Goal: Task Accomplishment & Management: Complete application form

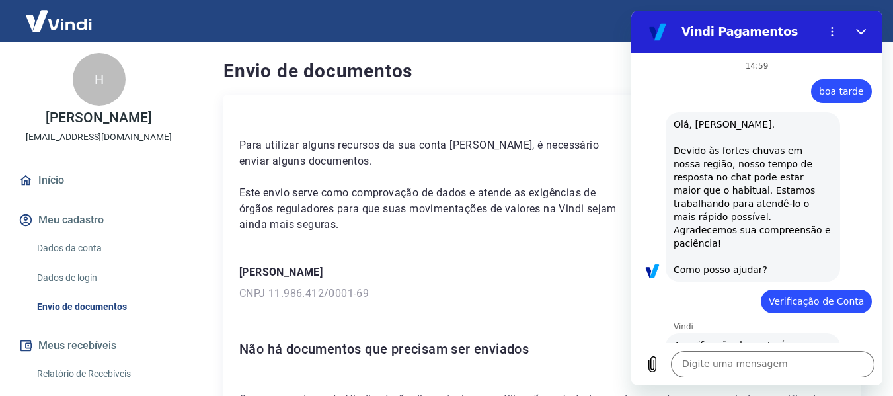
scroll to position [279, 0]
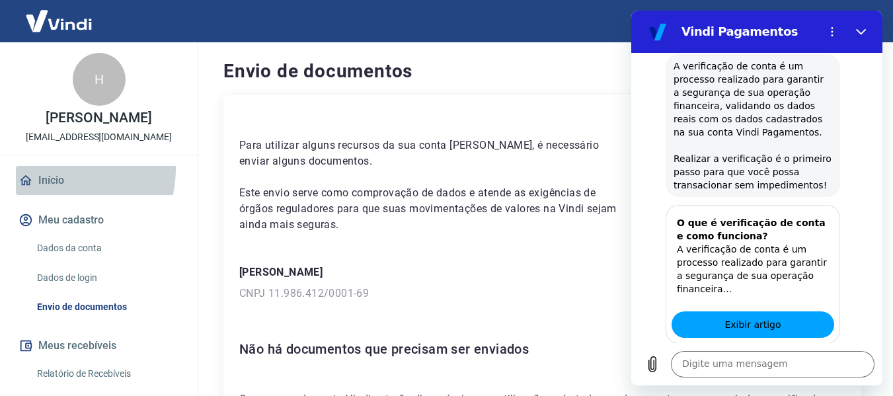
click at [49, 182] on link "Início" at bounding box center [99, 180] width 166 height 29
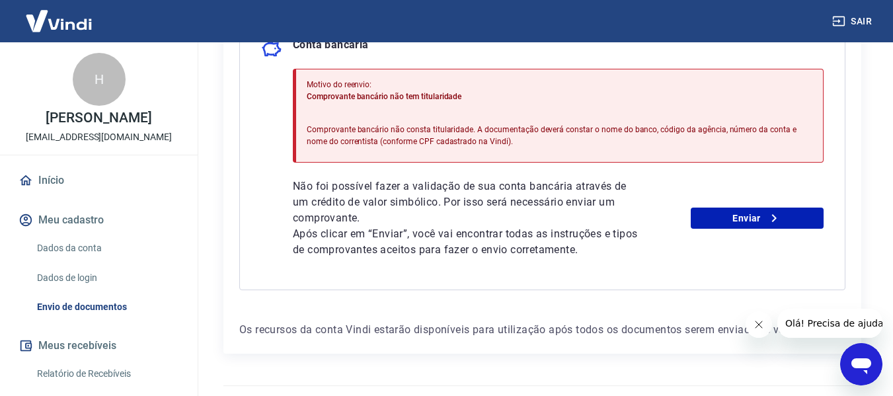
scroll to position [319, 0]
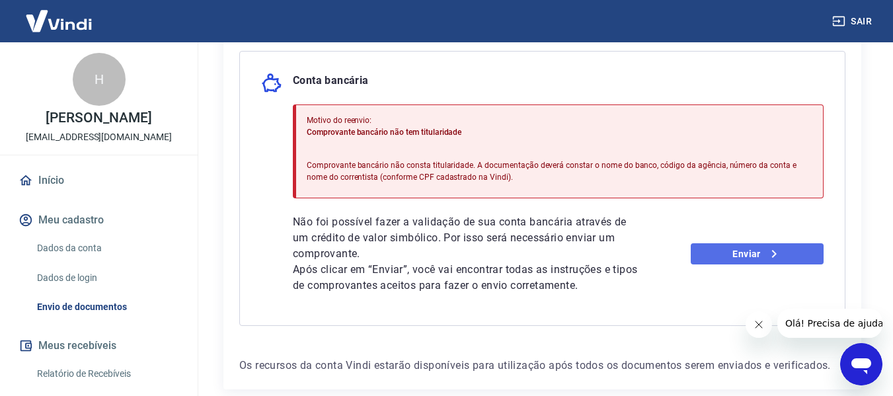
click at [766, 254] on icon at bounding box center [774, 254] width 16 height 16
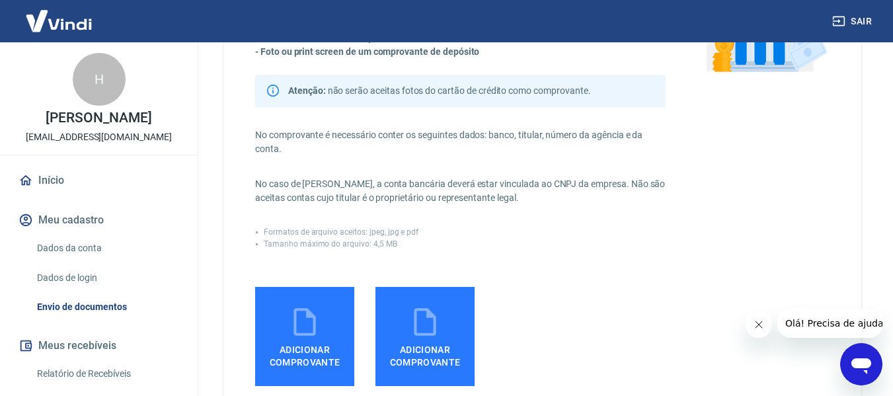
scroll to position [264, 0]
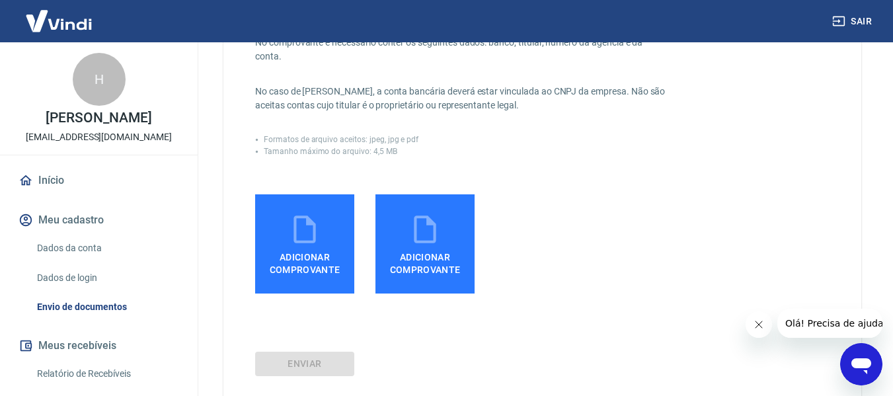
click at [304, 270] on span "Adicionar comprovante" at bounding box center [304, 261] width 89 height 30
click at [0, 0] on input "Adicionar comprovante" at bounding box center [0, 0] width 0 height 0
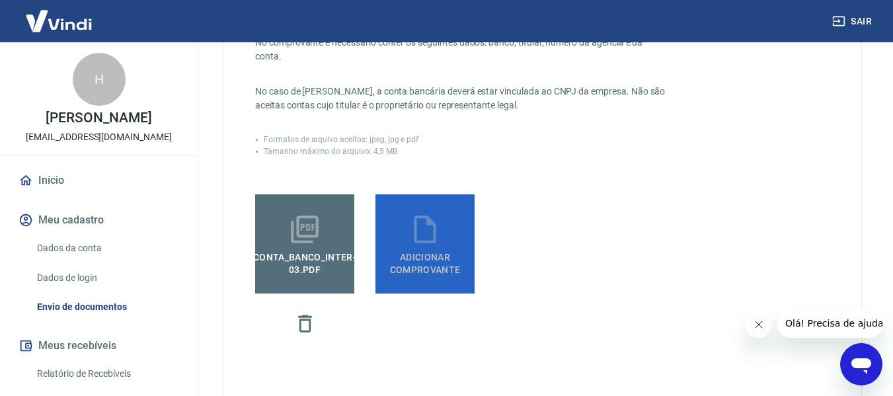
click at [420, 277] on label "Adicionar comprovante" at bounding box center [424, 243] width 99 height 99
click at [0, 0] on input "Adicionar comprovante" at bounding box center [0, 0] width 0 height 0
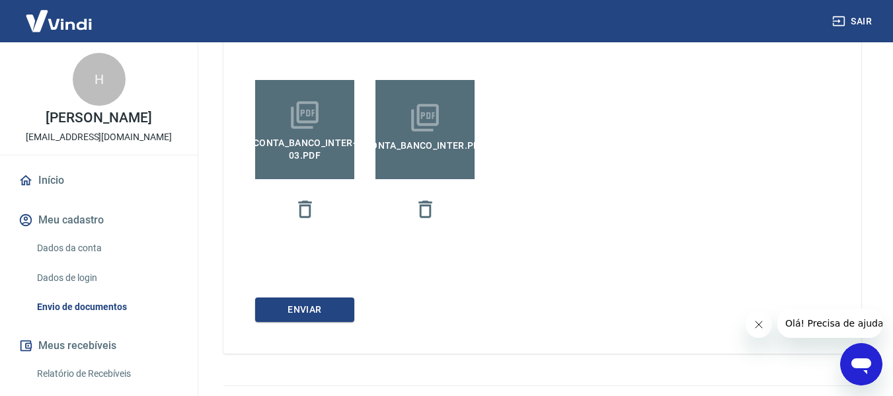
scroll to position [409, 0]
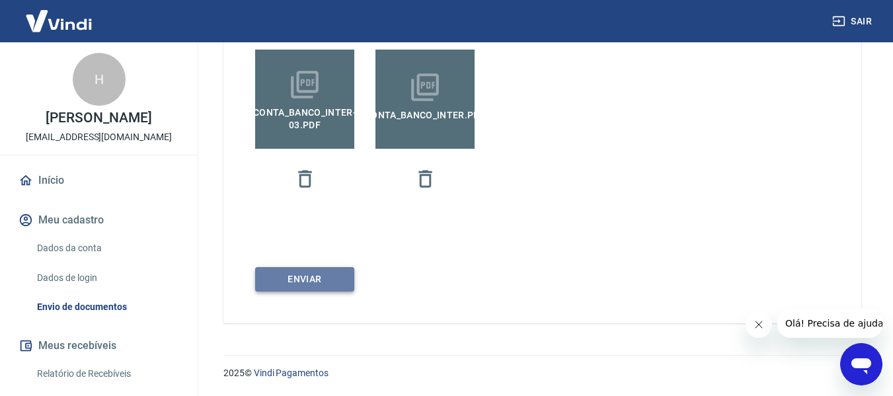
click at [312, 279] on button "ENVIAR" at bounding box center [304, 279] width 99 height 24
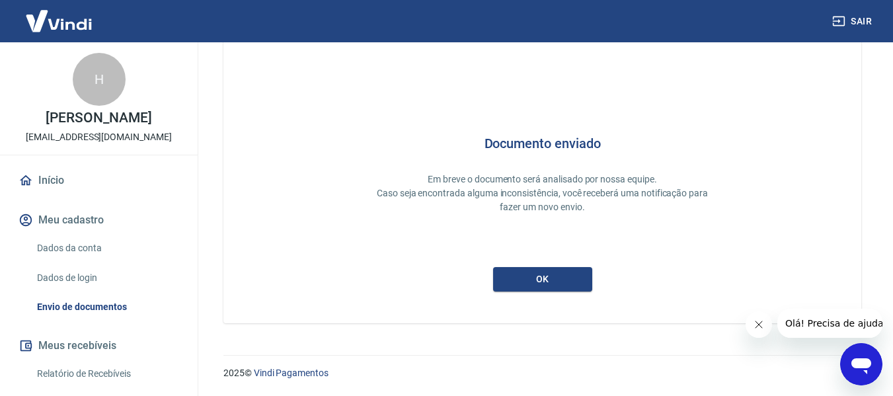
scroll to position [63, 0]
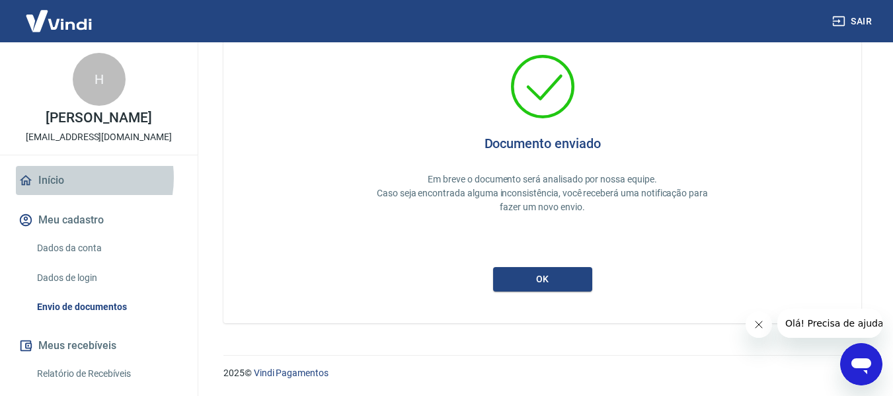
click at [65, 192] on link "Início" at bounding box center [99, 180] width 166 height 29
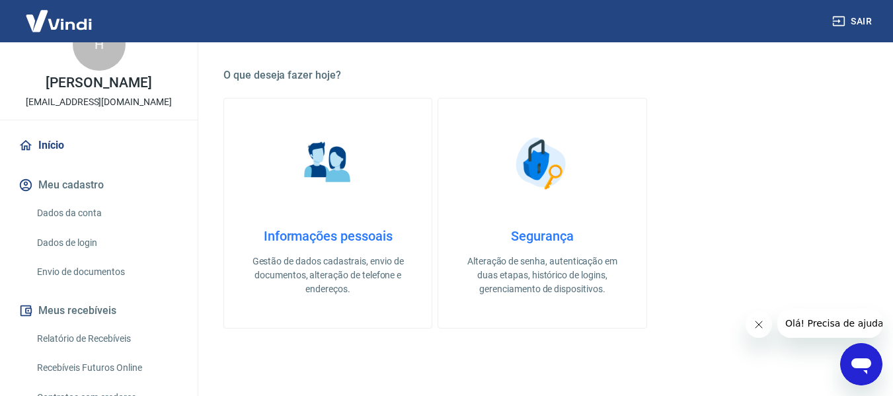
scroll to position [132, 0]
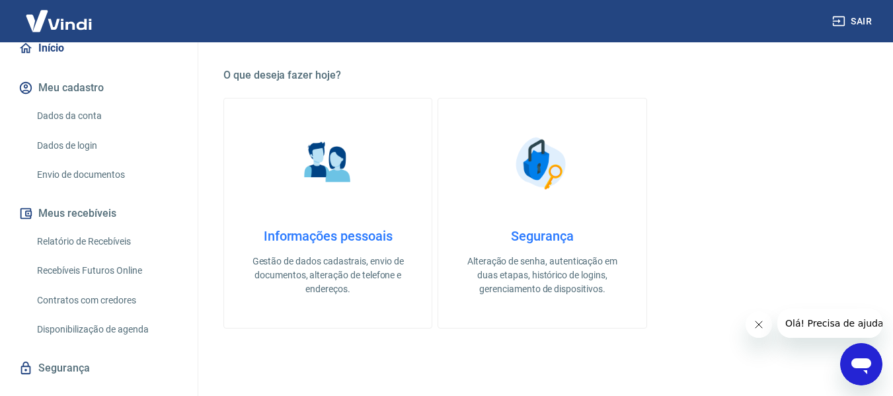
click at [82, 187] on link "Envio de documentos" at bounding box center [107, 174] width 150 height 27
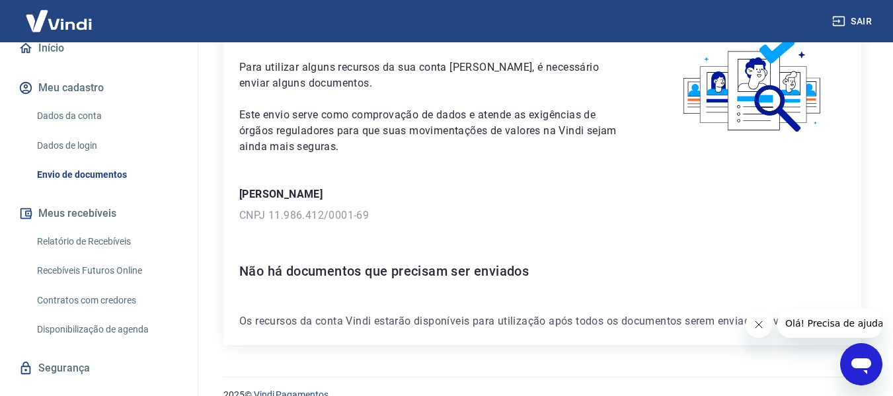
scroll to position [100, 0]
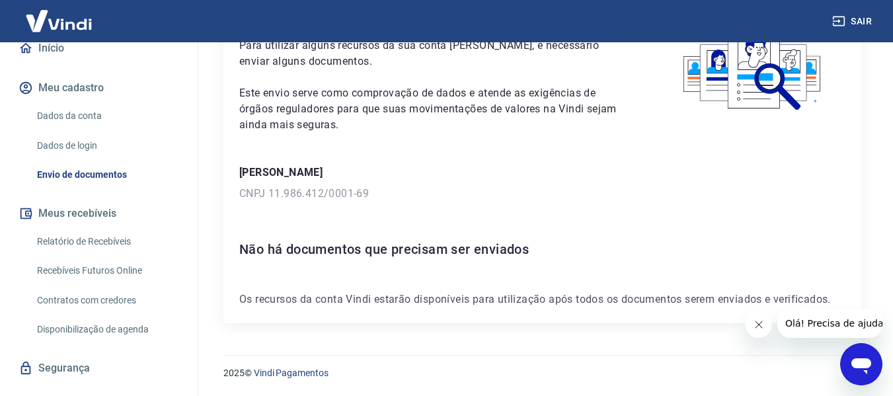
click at [759, 330] on button "Fechar mensagem da empresa" at bounding box center [758, 324] width 26 height 26
